Goal: Information Seeking & Learning: Learn about a topic

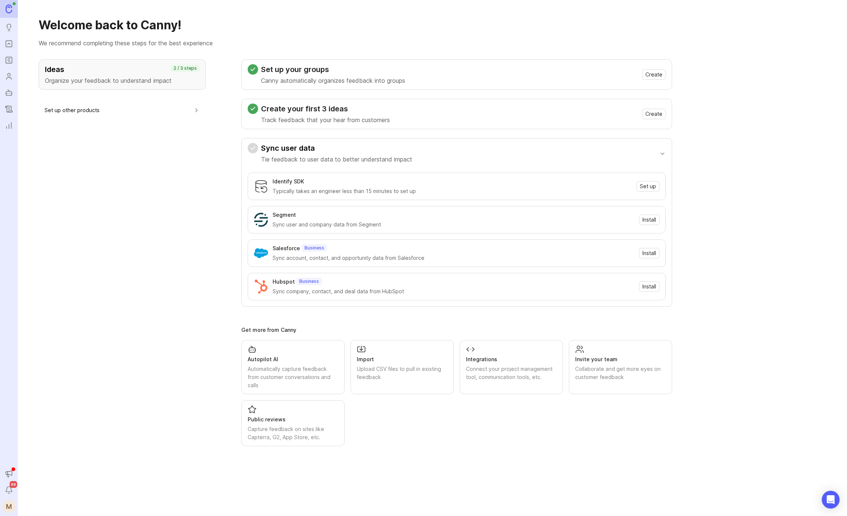
click at [10, 12] on img at bounding box center [9, 8] width 7 height 9
click at [7, 473] on icon "Announcements" at bounding box center [9, 474] width 8 height 9
click at [164, 212] on div "Ideas Organize your feedback to understand impact 2 / 3 steps Set up other prod…" at bounding box center [122, 252] width 167 height 387
click at [9, 42] on icon "Portal" at bounding box center [9, 43] width 8 height 9
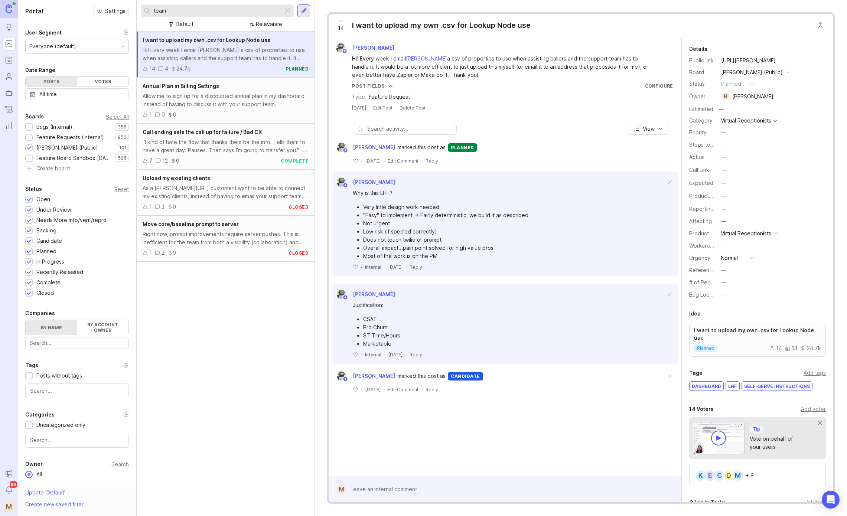
click at [13, 14] on link at bounding box center [9, 9] width 18 height 18
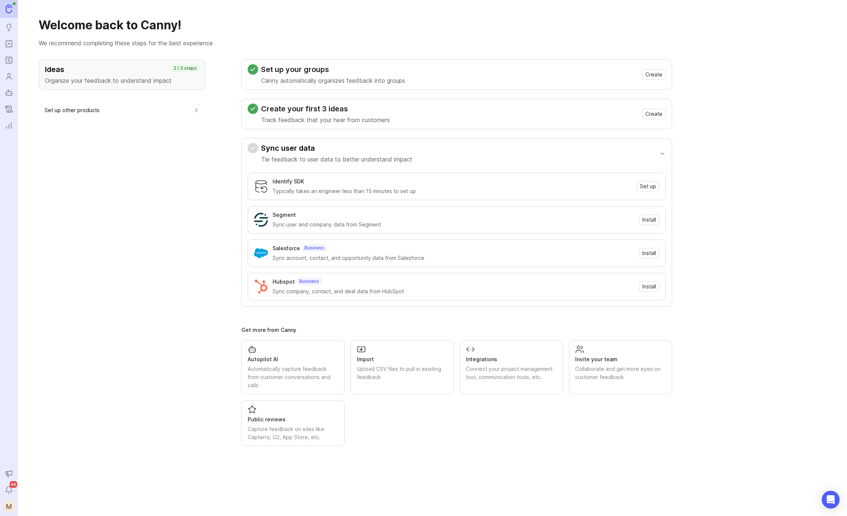
click at [7, 489] on icon "Notifications" at bounding box center [9, 489] width 6 height 5
